Goal: Information Seeking & Learning: Find specific fact

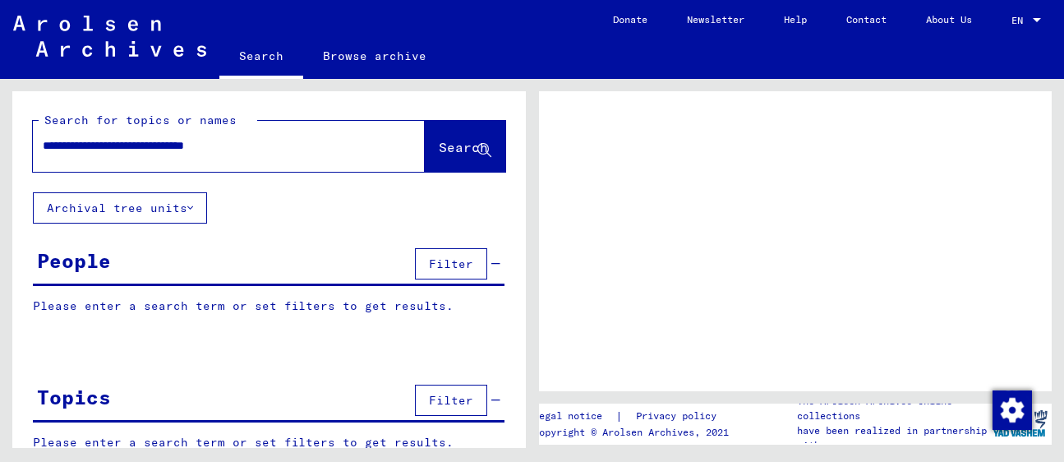
type input "**********"
click at [447, 162] on button "Search" at bounding box center [465, 146] width 81 height 51
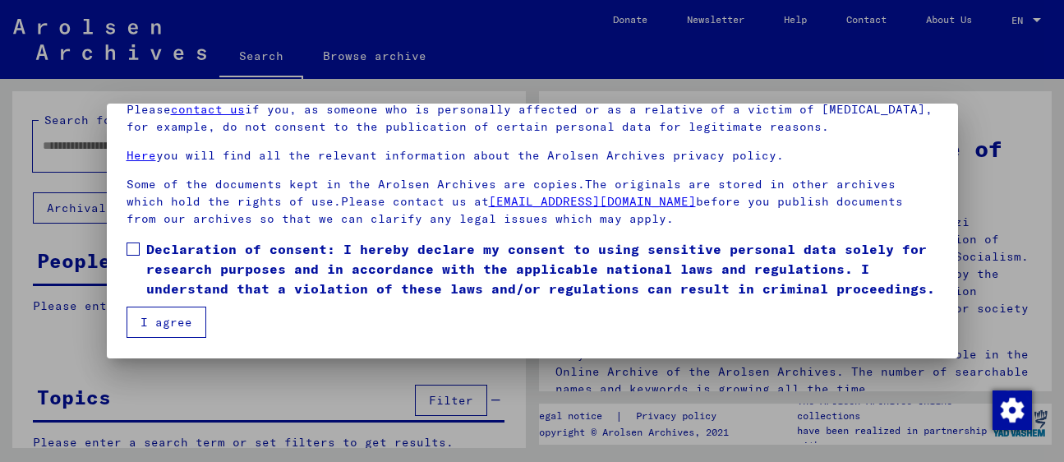
scroll to position [128, 0]
click at [124, 243] on mat-dialog-content "Our terms of use were established by the international commission, which is the…" at bounding box center [532, 188] width 851 height 300
click at [135, 252] on span at bounding box center [133, 248] width 13 height 13
click at [155, 325] on button "I agree" at bounding box center [167, 321] width 80 height 31
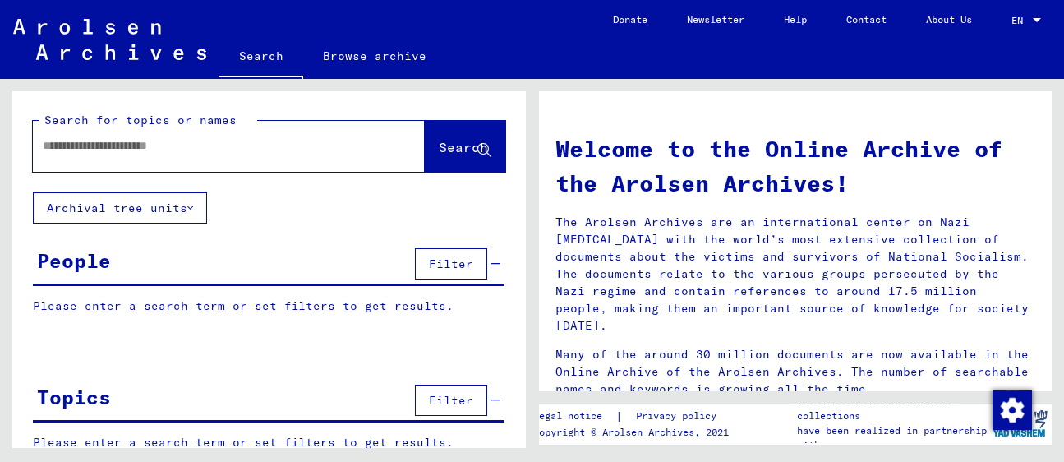
scroll to position [0, 0]
click at [205, 146] on input "text" at bounding box center [209, 145] width 333 height 17
click at [125, 159] on div at bounding box center [204, 145] width 343 height 37
click at [90, 123] on mat-label "Search for topics or names" at bounding box center [140, 120] width 192 height 15
click at [82, 147] on input "text" at bounding box center [209, 145] width 333 height 17
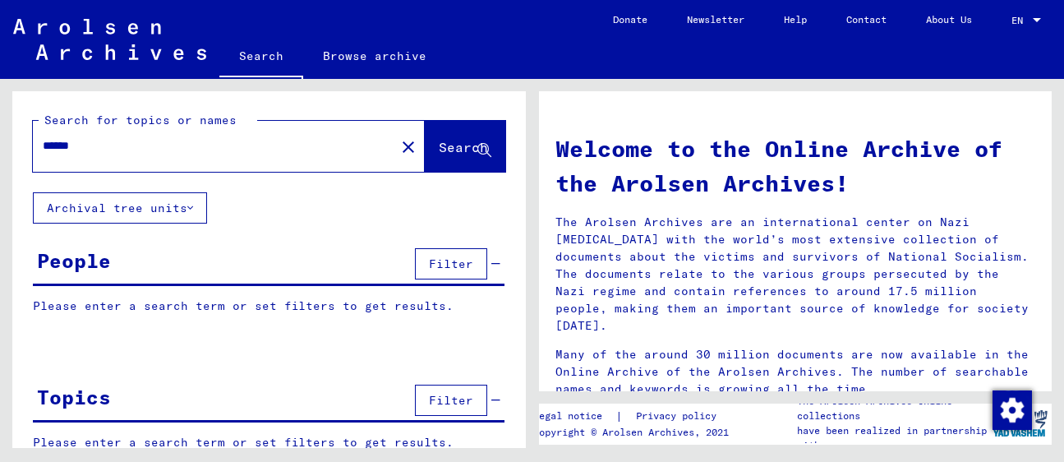
paste input "**********"
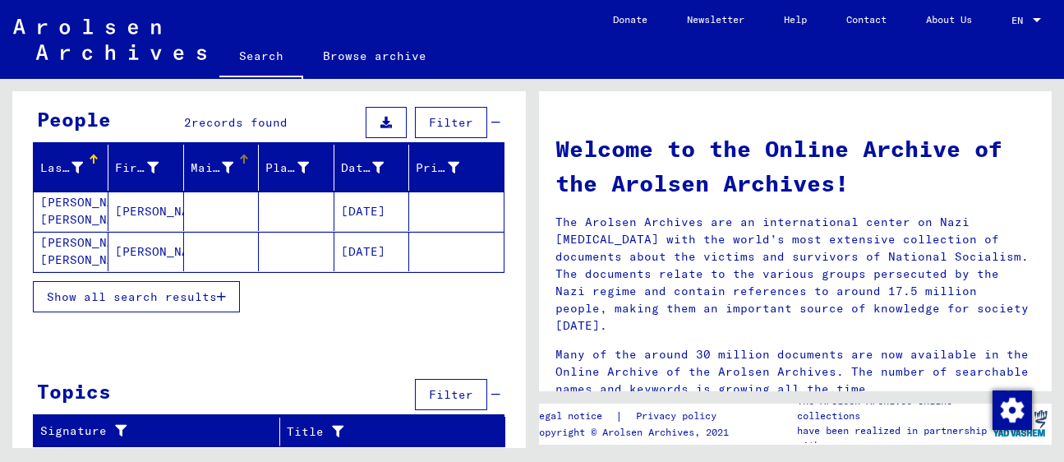
scroll to position [141, 0]
click at [85, 215] on mat-cell "[PERSON_NAME] [PERSON_NAME]" at bounding box center [71, 210] width 75 height 39
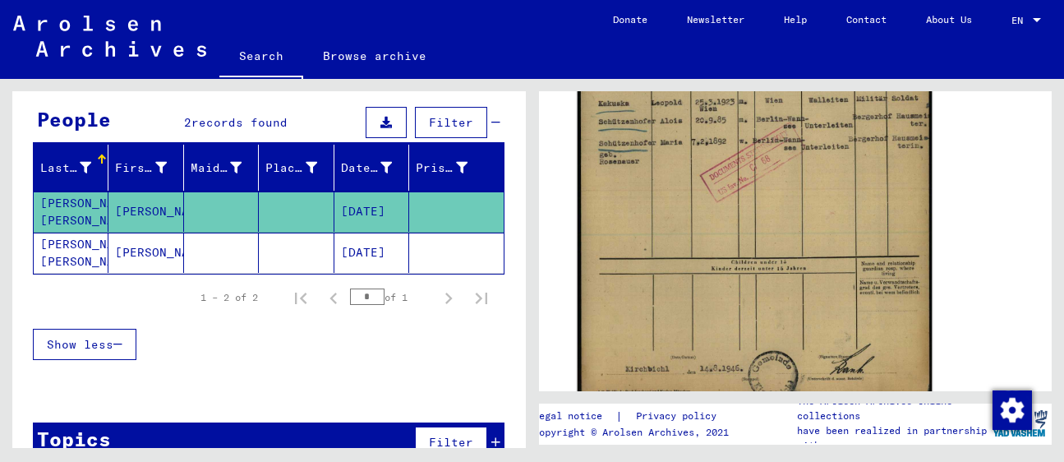
scroll to position [514, 0]
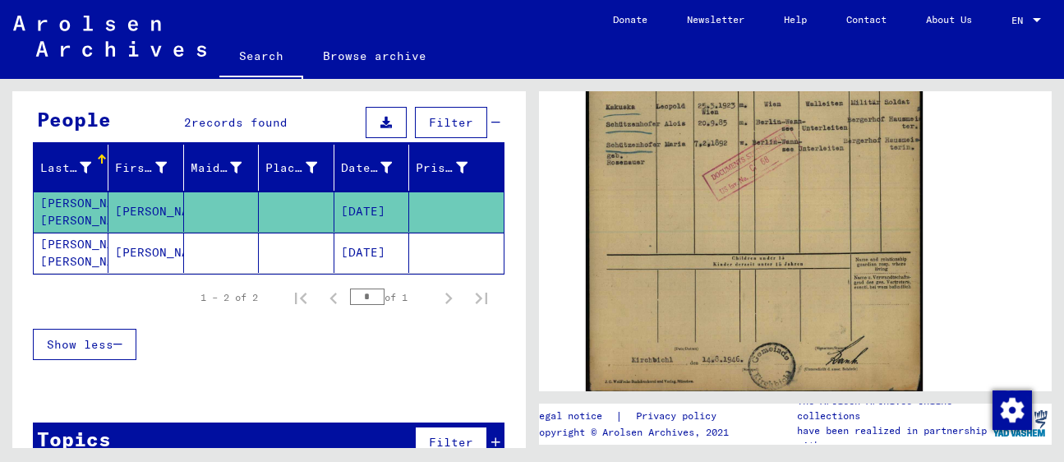
click at [61, 264] on mat-cell "[PERSON_NAME] [PERSON_NAME]" at bounding box center [71, 252] width 75 height 40
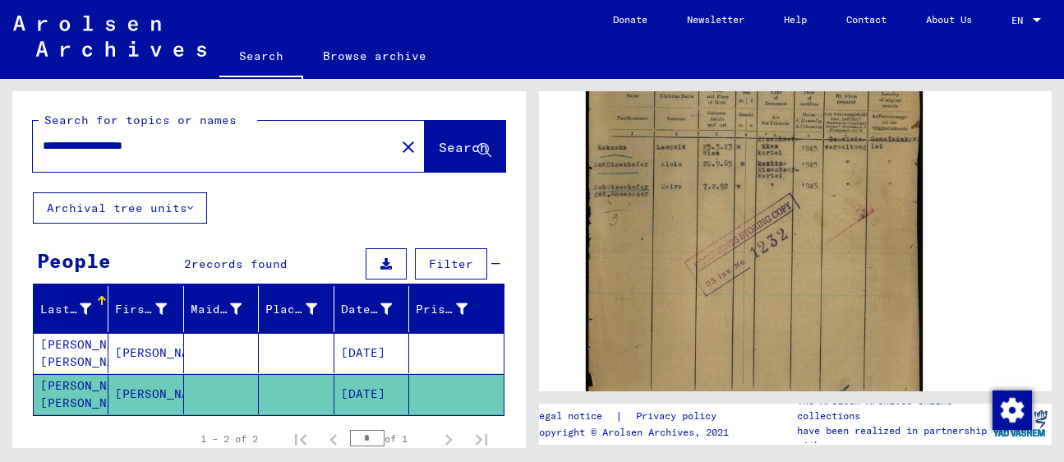
click at [199, 140] on input "**********" at bounding box center [214, 145] width 343 height 17
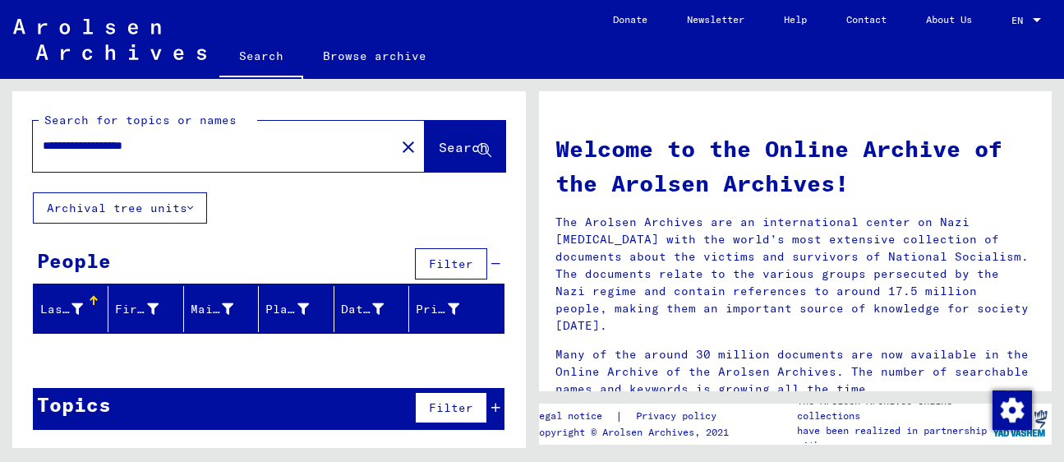
click at [76, 149] on input "**********" at bounding box center [209, 145] width 333 height 17
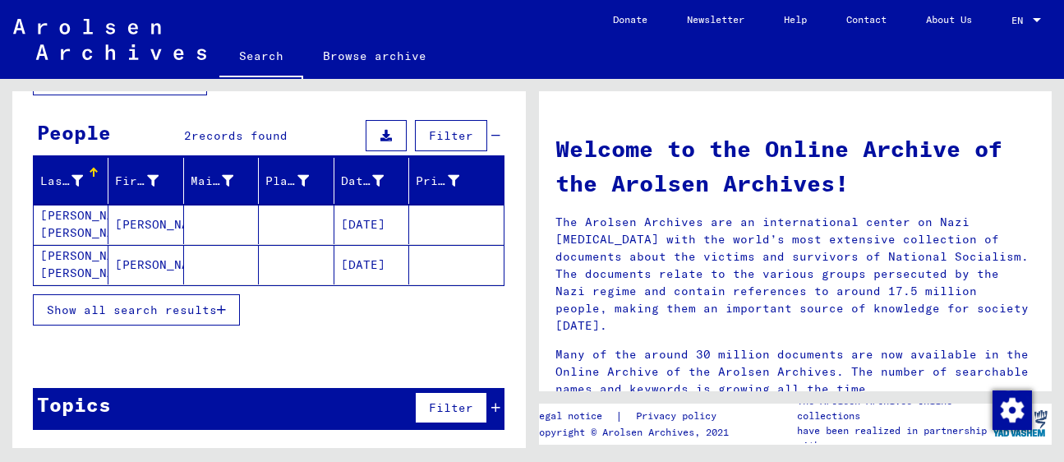
scroll to position [128, 0]
click at [121, 312] on span "Show all search results" at bounding box center [132, 309] width 170 height 15
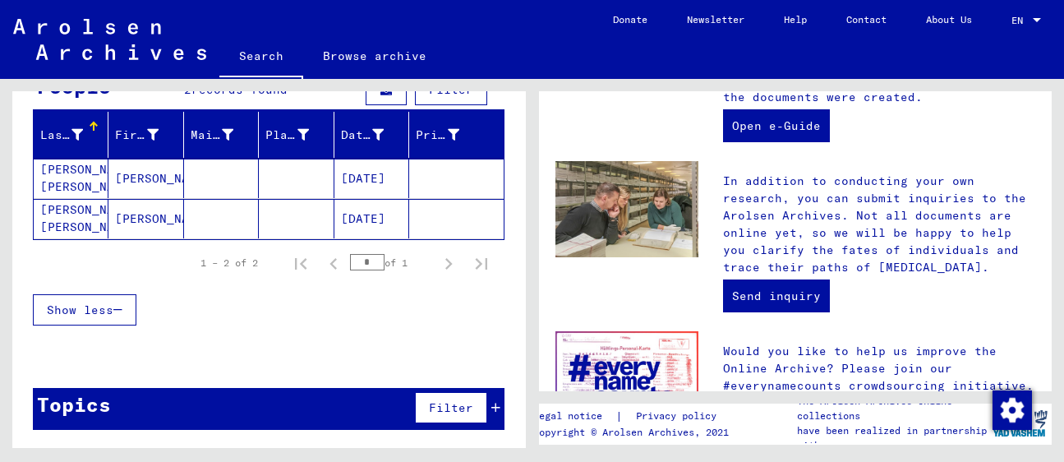
scroll to position [614, 0]
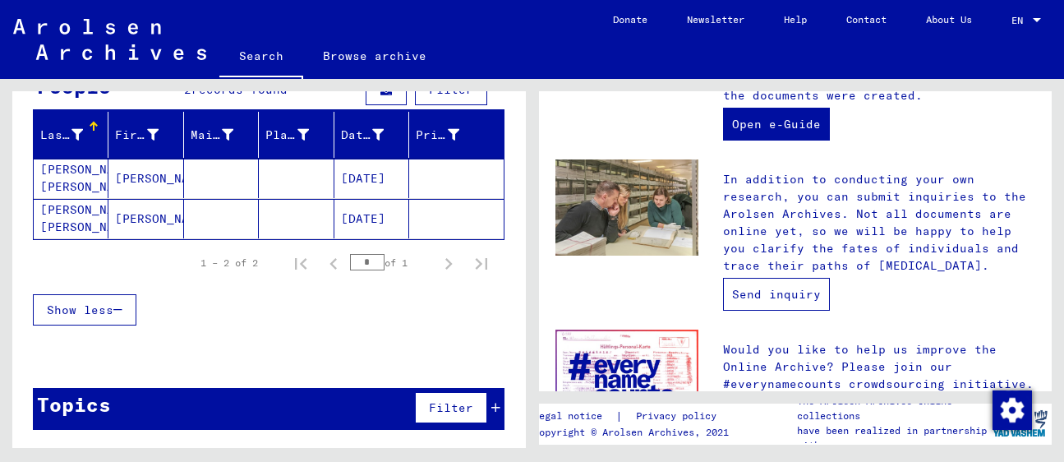
click at [756, 286] on link "Send inquiry" at bounding box center [776, 294] width 107 height 33
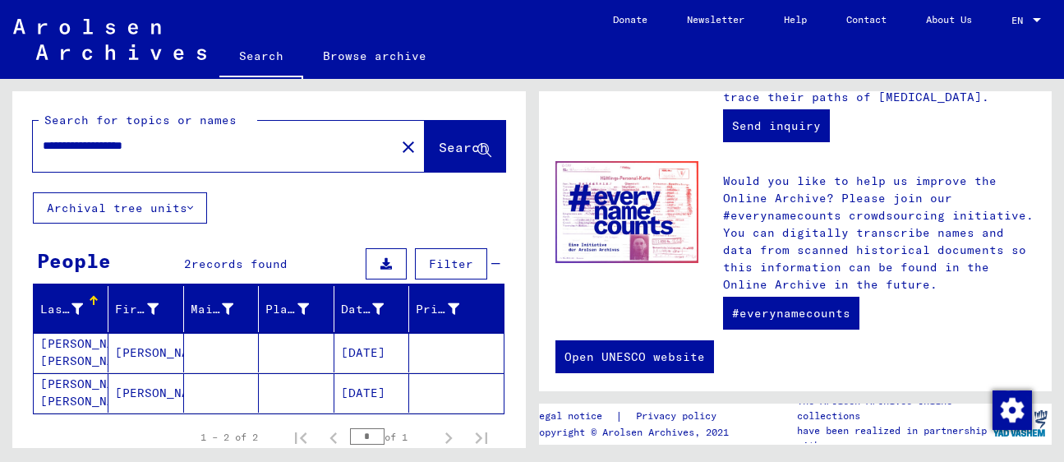
scroll to position [0, 0]
click at [67, 357] on mat-cell "[PERSON_NAME] [PERSON_NAME]" at bounding box center [71, 352] width 75 height 39
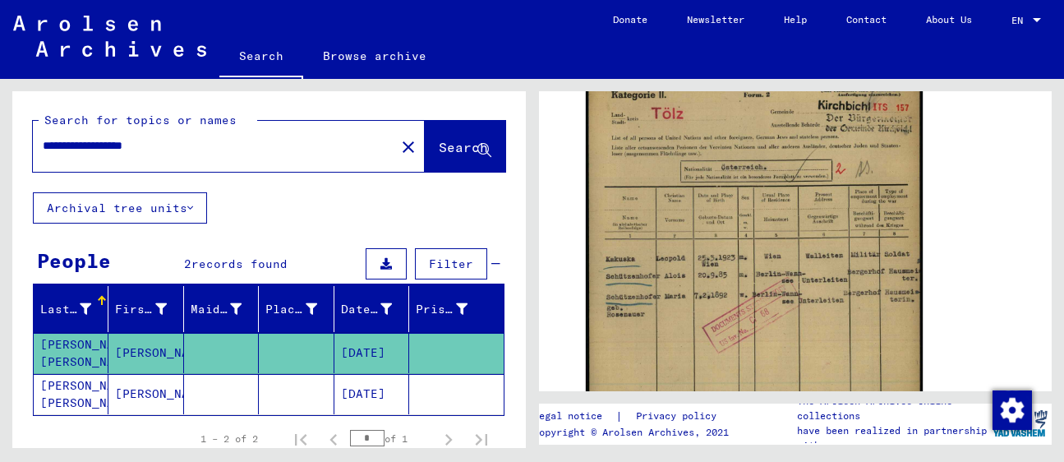
scroll to position [362, 0]
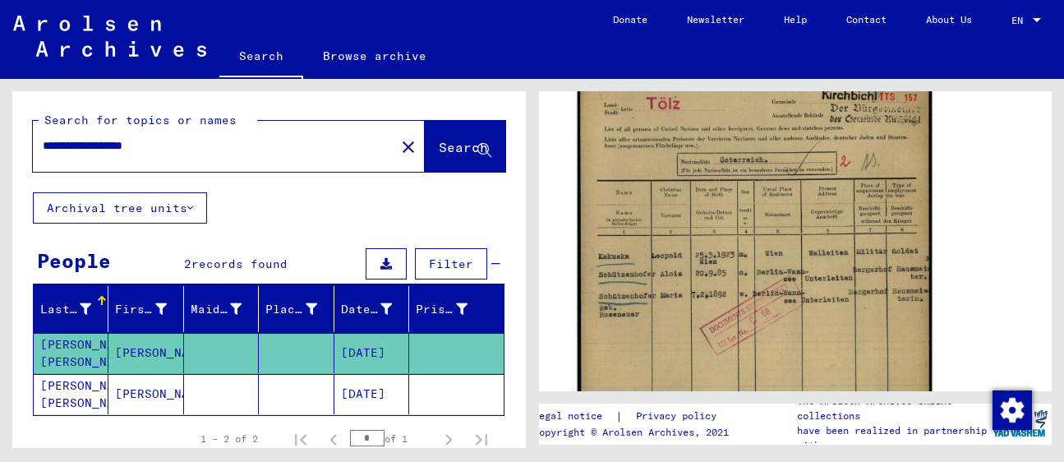
click at [681, 247] on img at bounding box center [754, 306] width 354 height 502
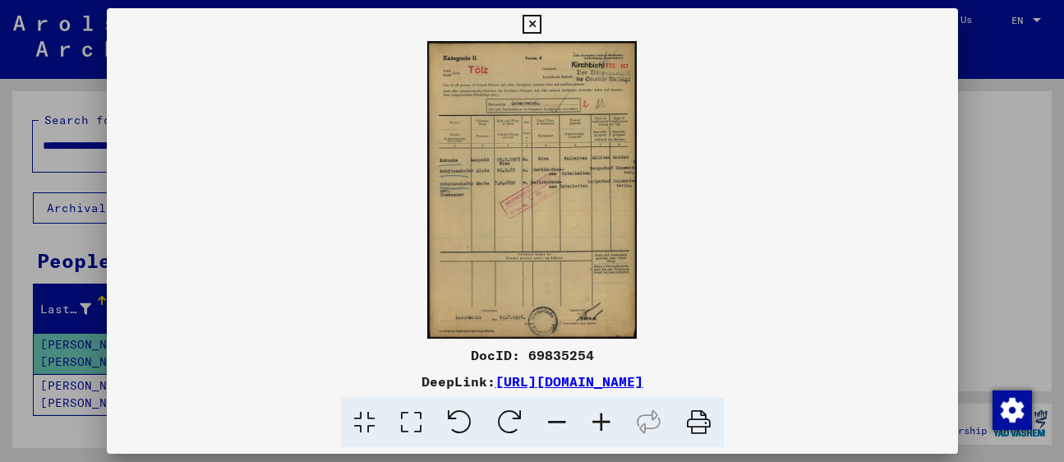
click at [578, 218] on img at bounding box center [532, 189] width 851 height 297
click at [541, 30] on icon at bounding box center [532, 25] width 19 height 20
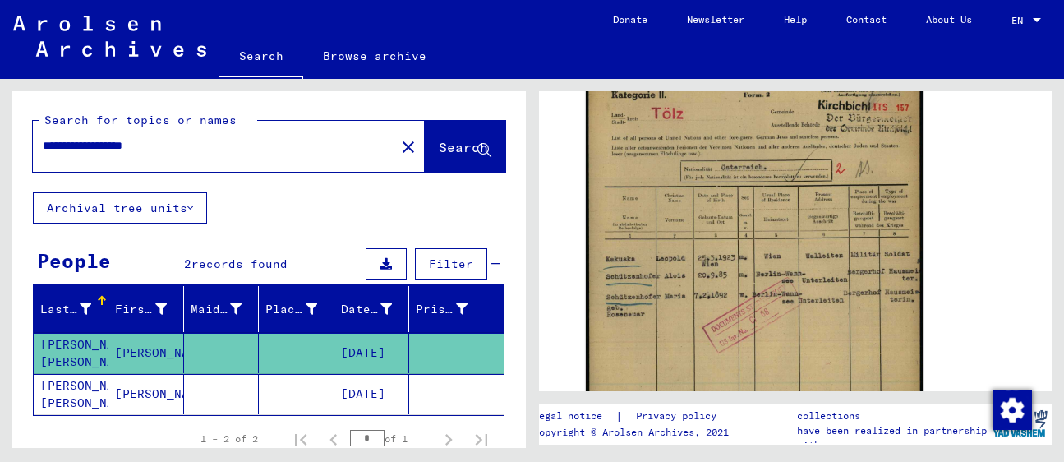
click at [71, 147] on input "**********" at bounding box center [214, 145] width 343 height 17
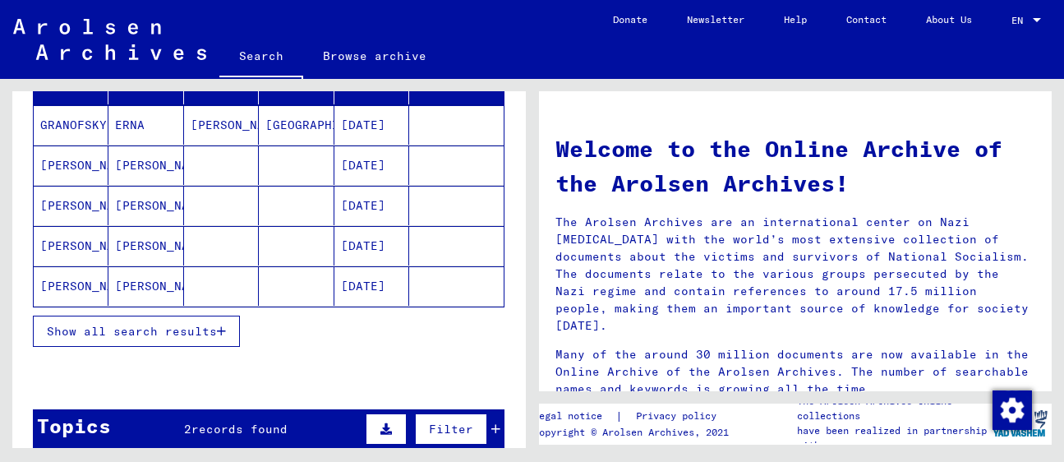
scroll to position [227, 0]
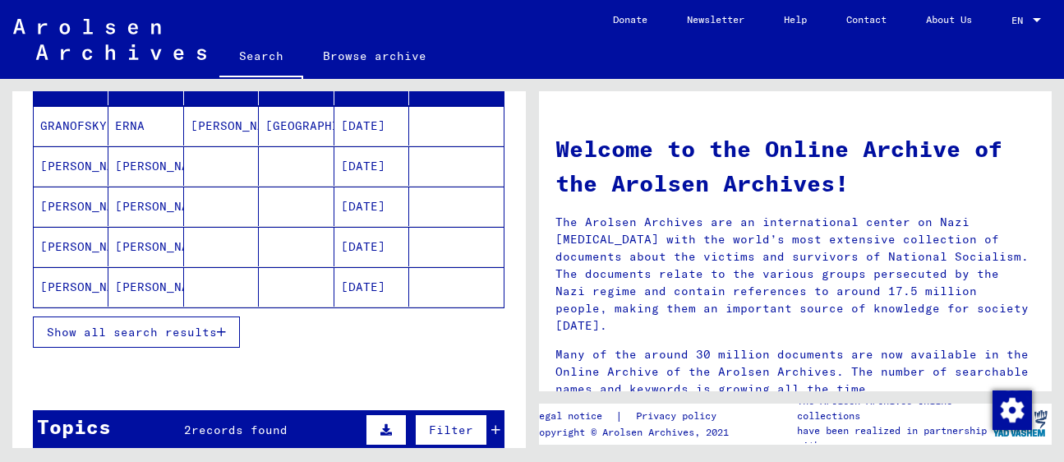
click at [160, 337] on span "Show all search results" at bounding box center [132, 332] width 170 height 15
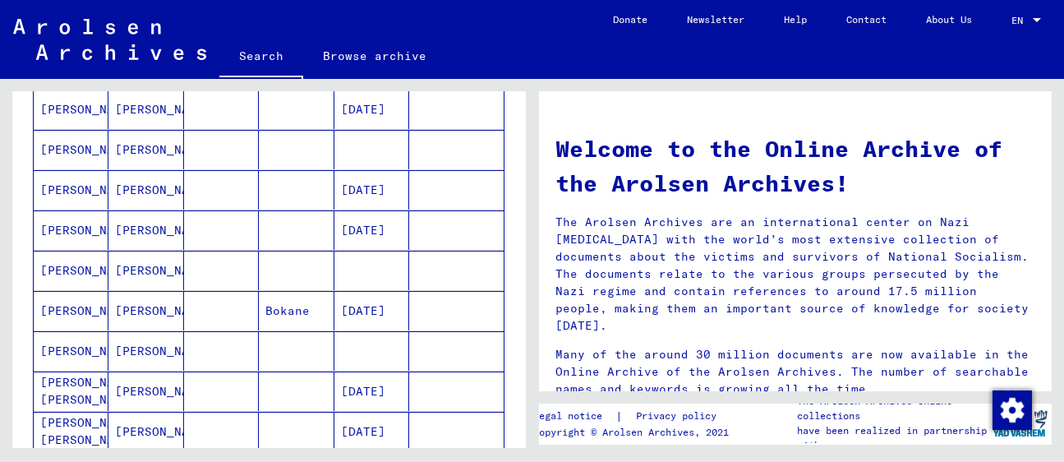
scroll to position [548, 0]
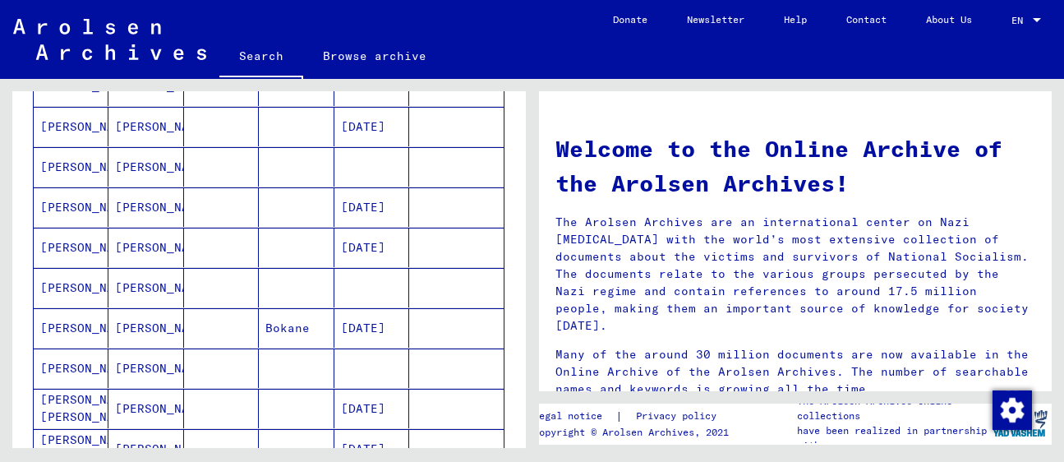
click at [141, 292] on mat-cell "[PERSON_NAME]" at bounding box center [145, 287] width 75 height 39
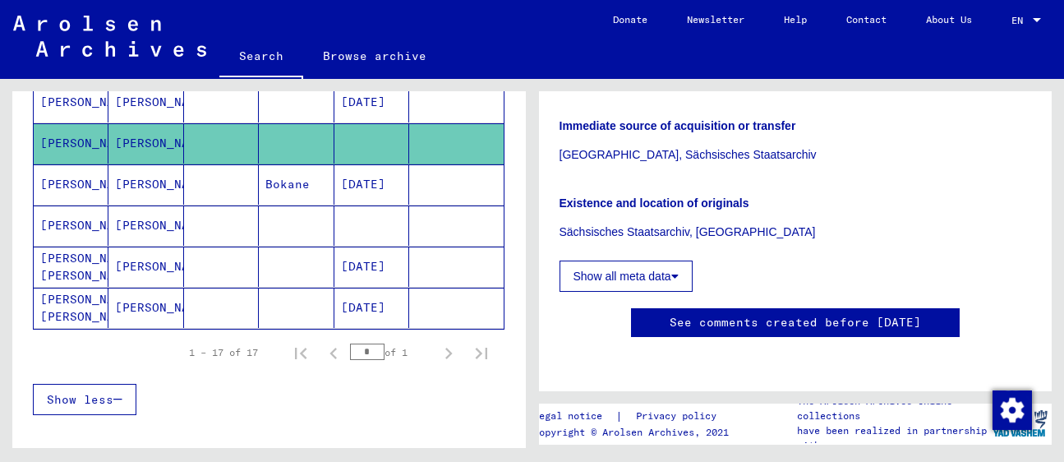
scroll to position [701, 0]
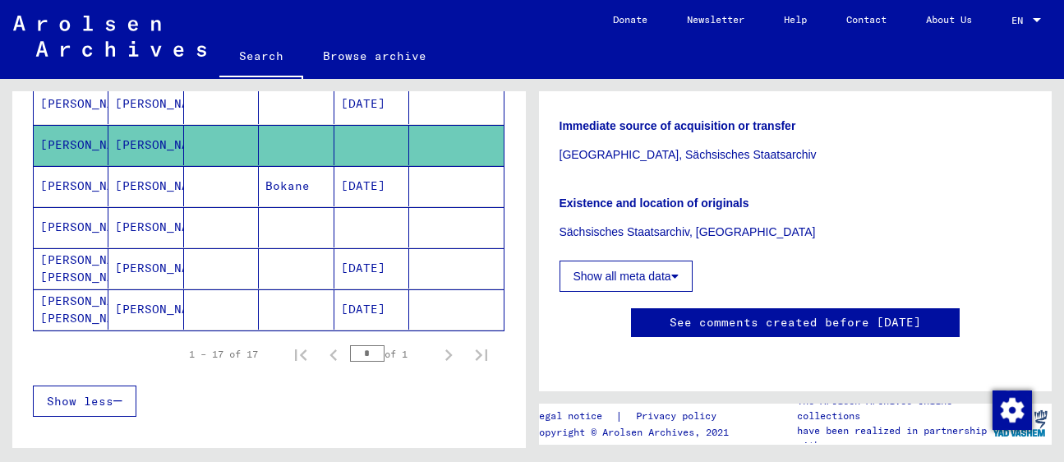
click at [242, 226] on mat-cell at bounding box center [221, 227] width 75 height 40
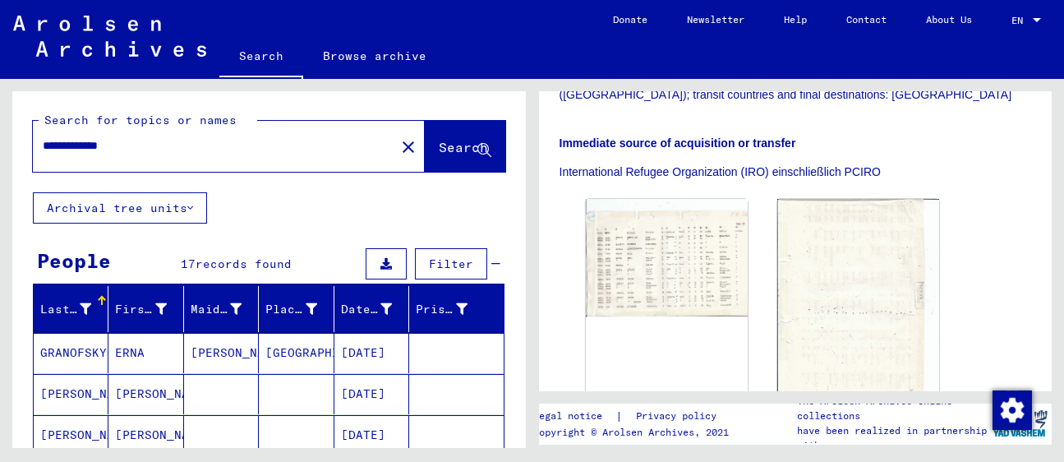
click at [70, 145] on input "**********" at bounding box center [214, 145] width 343 height 17
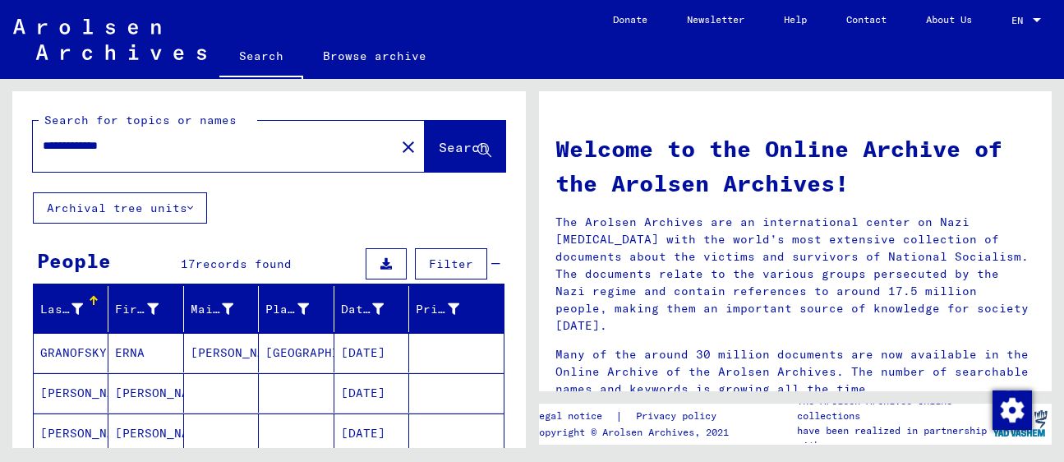
scroll to position [11, 0]
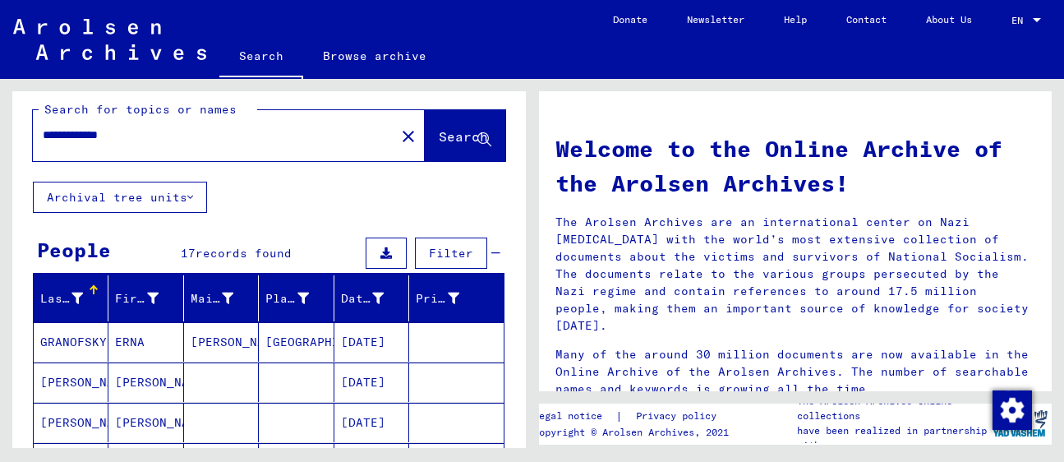
click at [99, 140] on input "**********" at bounding box center [209, 135] width 333 height 17
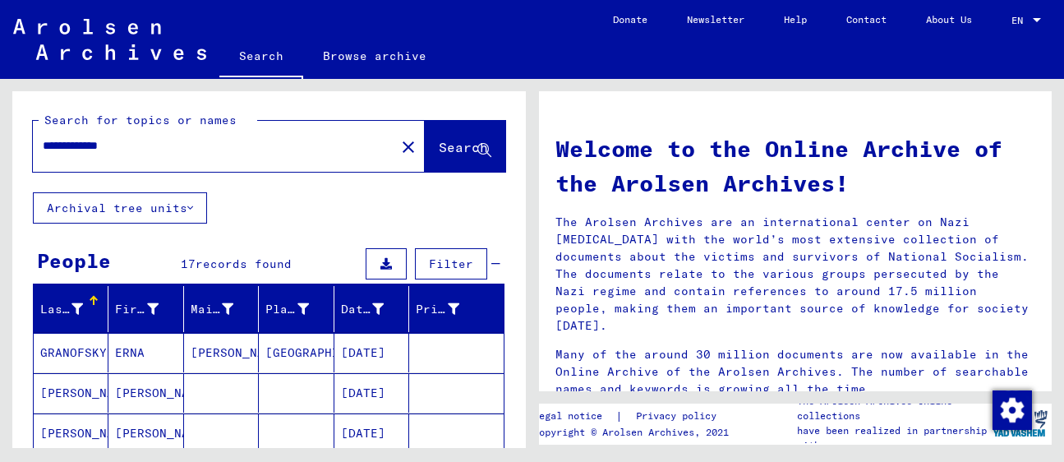
scroll to position [0, 0]
type input "**********"
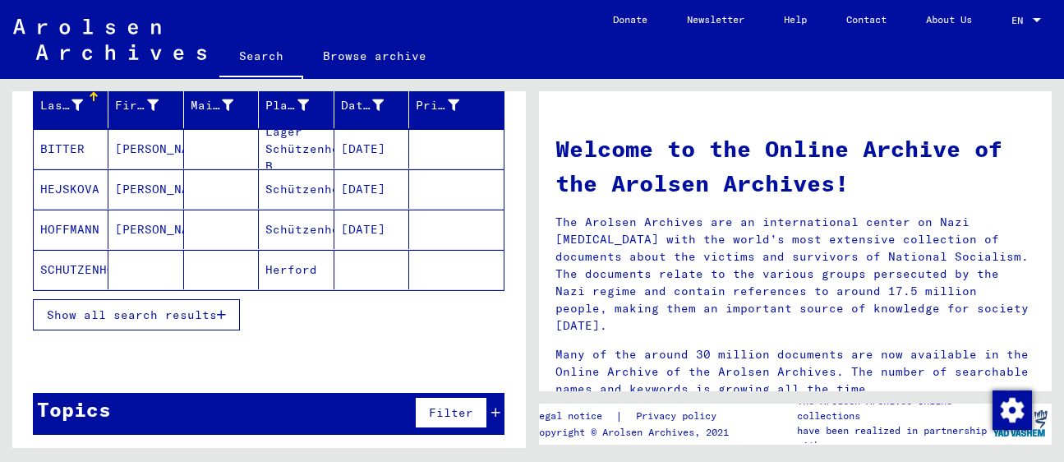
scroll to position [197, 0]
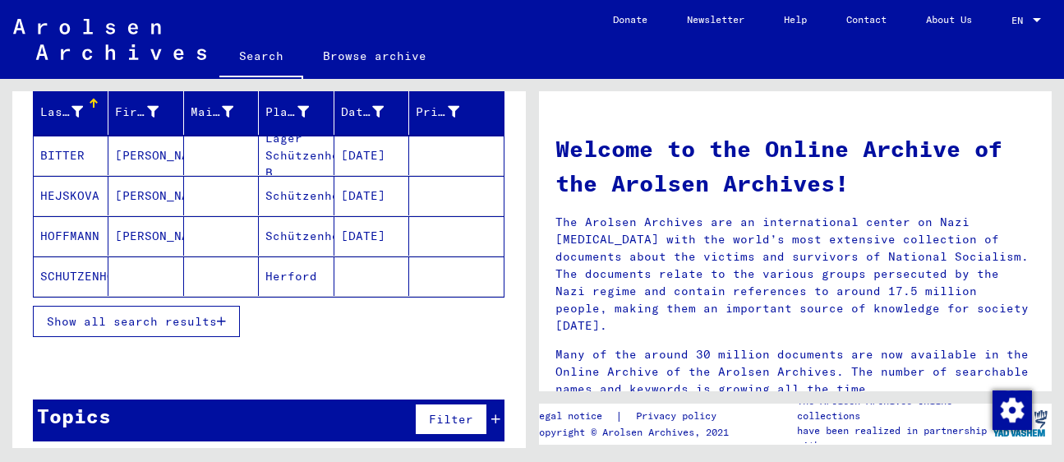
click at [91, 274] on mat-cell "SCHUTZENHOF" at bounding box center [71, 275] width 75 height 39
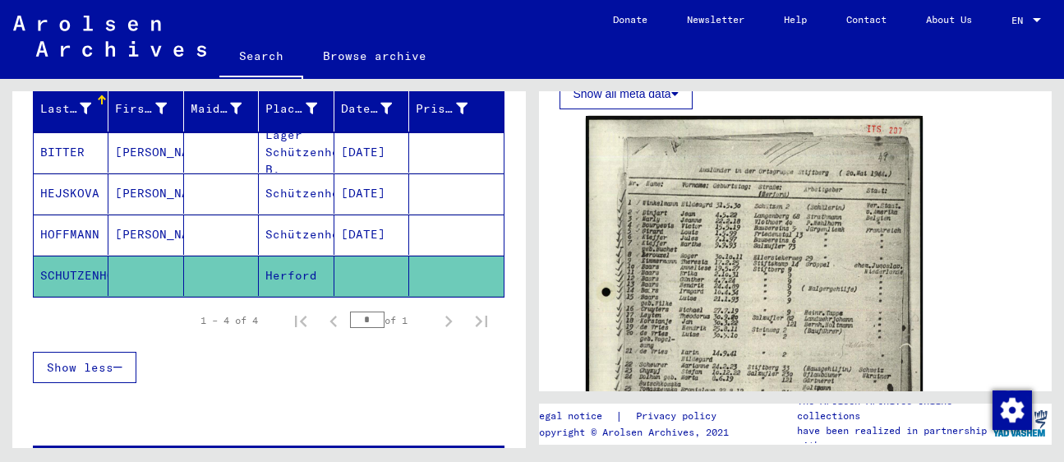
scroll to position [16, 0]
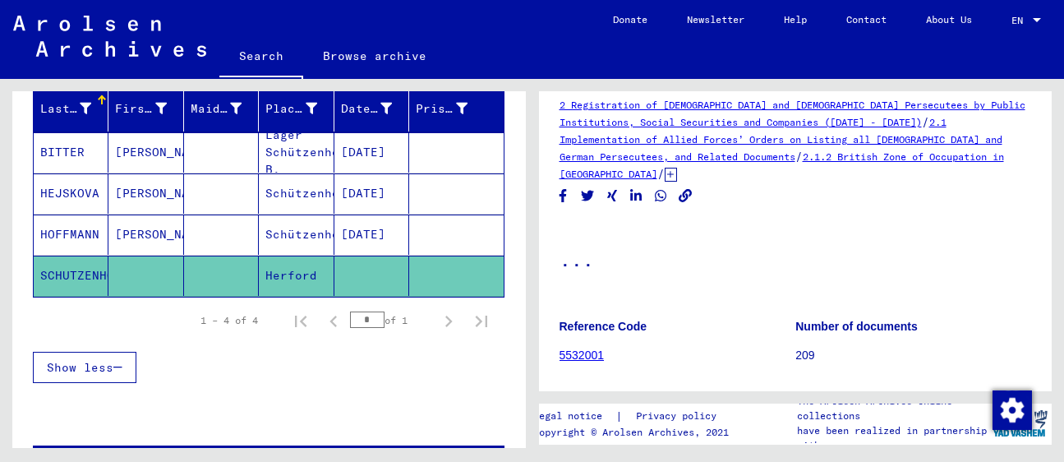
drag, startPoint x: 263, startPoint y: 269, endPoint x: 316, endPoint y: 269, distance: 53.4
click at [316, 269] on mat-cell "Herford" at bounding box center [296, 276] width 75 height 40
copy mat-cell "Herford"
